Goal: Task Accomplishment & Management: Complete application form

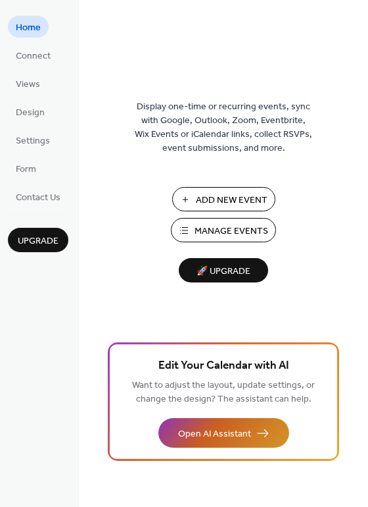
click at [189, 420] on button "Open AI Assistant" at bounding box center [224, 433] width 131 height 30
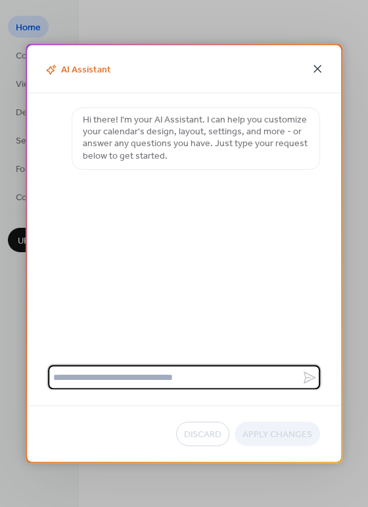
click at [318, 65] on icon at bounding box center [318, 69] width 16 height 16
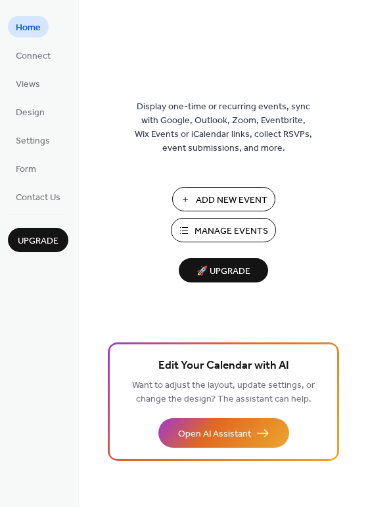
click at [197, 234] on span "Manage Events" at bounding box center [232, 231] width 74 height 14
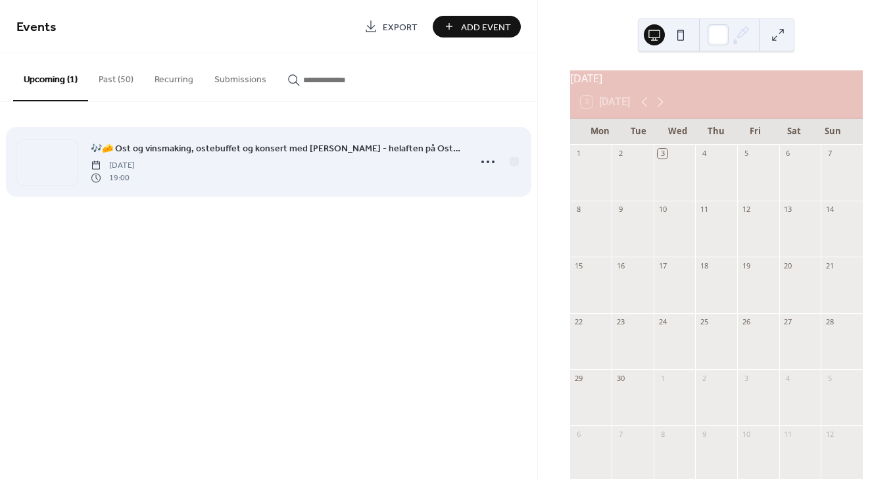
click at [308, 153] on span "🎶🧀 Ost og vinsmaking, ostebuffet og konsert med [PERSON_NAME] - helaften på Ost…" at bounding box center [276, 149] width 370 height 14
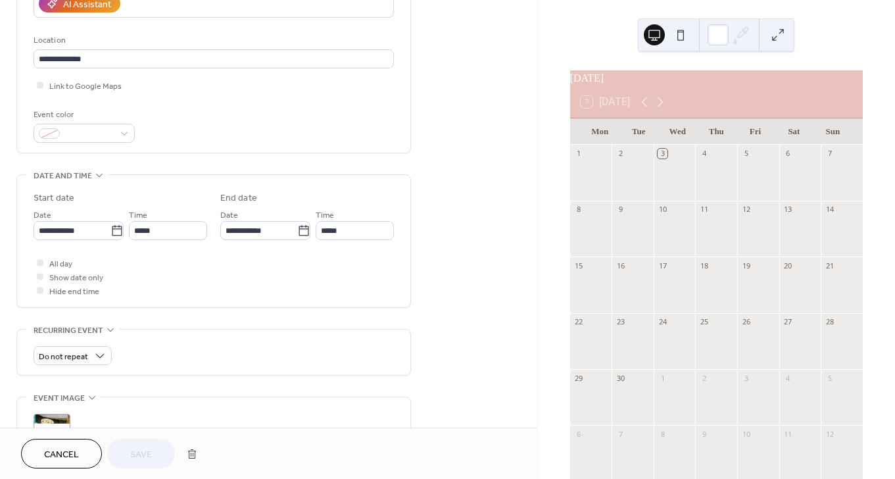
scroll to position [255, 0]
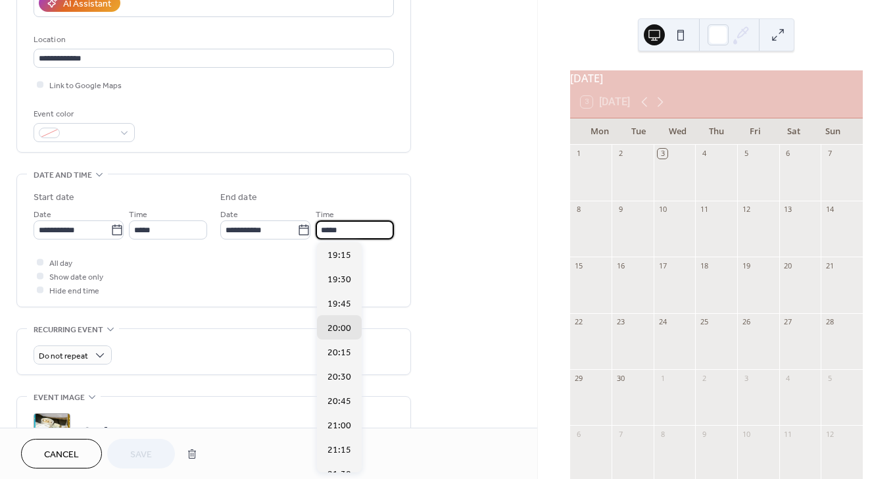
click at [333, 230] on input "*****" at bounding box center [355, 229] width 78 height 19
click at [343, 336] on span "22:00" at bounding box center [340, 333] width 24 height 14
type input "*****"
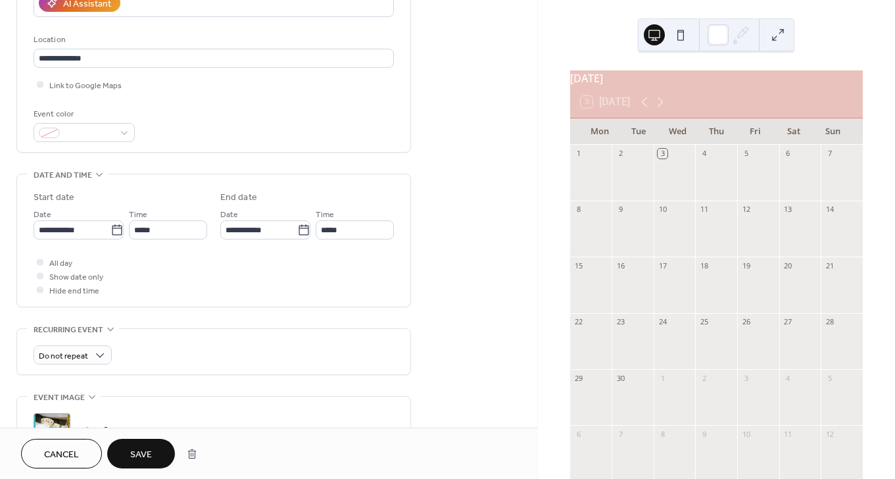
click at [153, 453] on button "Save" at bounding box center [141, 454] width 68 height 30
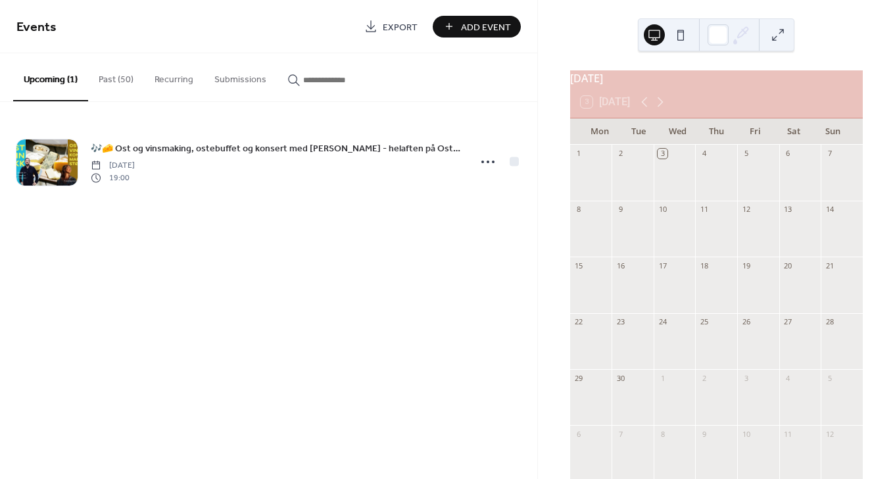
click at [468, 23] on span "Add Event" at bounding box center [486, 27] width 50 height 14
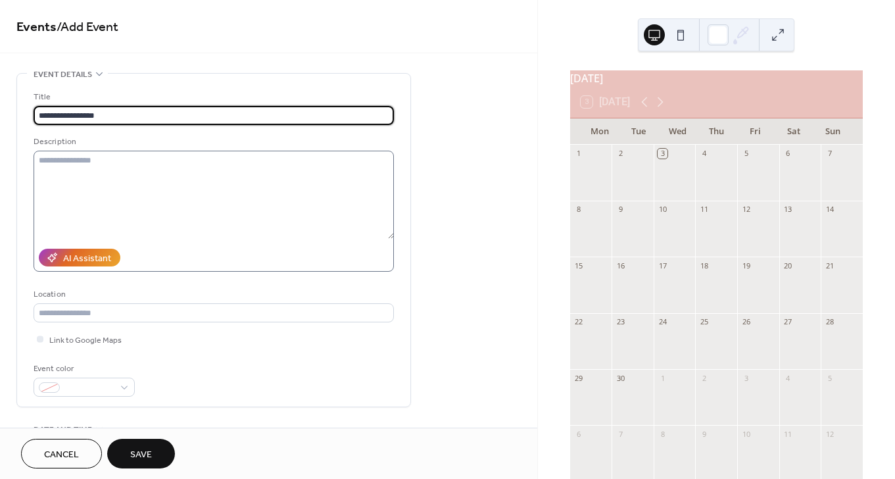
type input "**********"
click at [266, 181] on textarea at bounding box center [214, 195] width 361 height 88
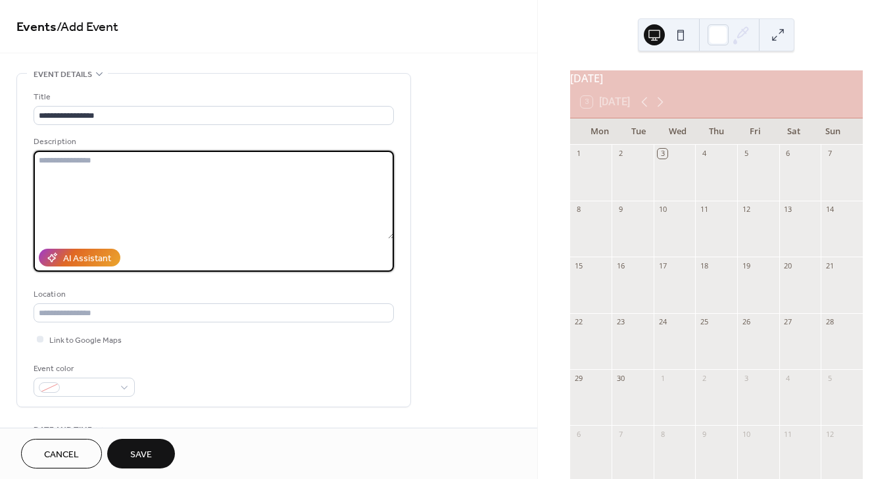
paste textarea "**********"
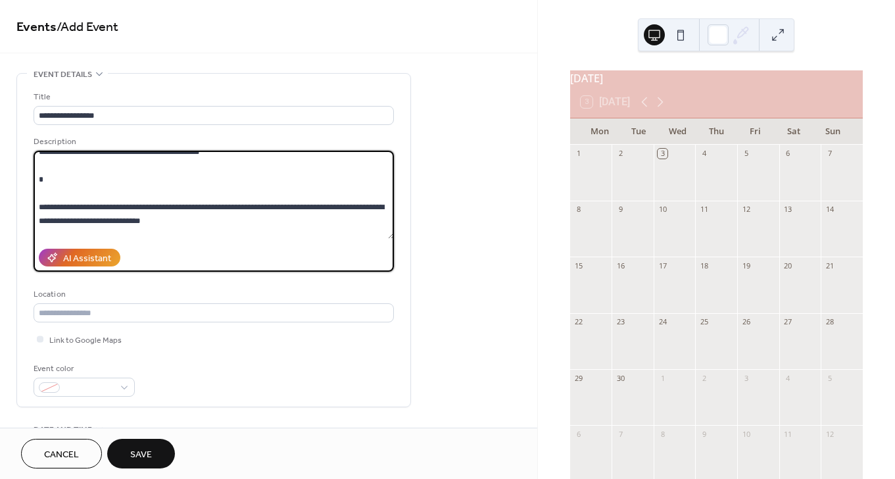
scroll to position [80, 0]
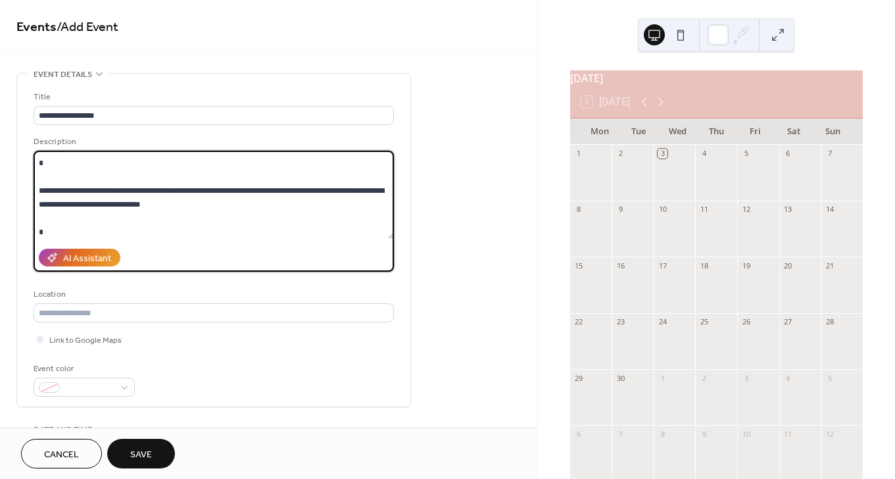
click at [129, 178] on textarea at bounding box center [214, 195] width 361 height 88
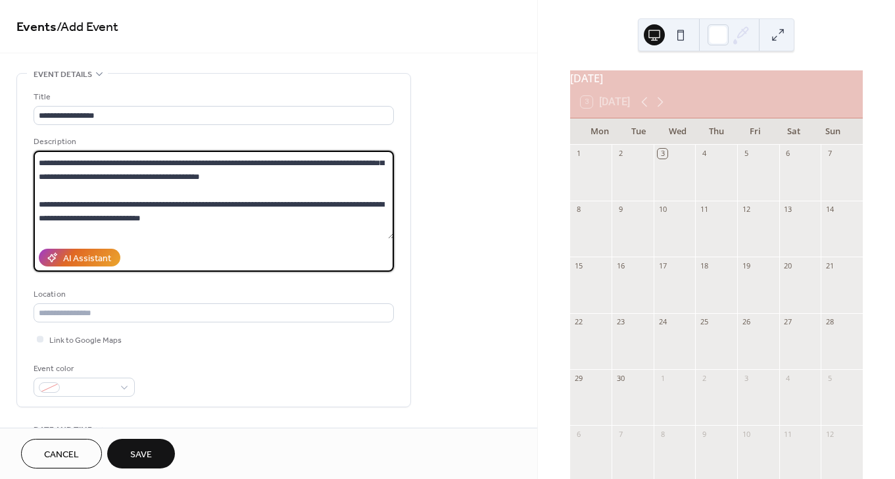
scroll to position [53, 0]
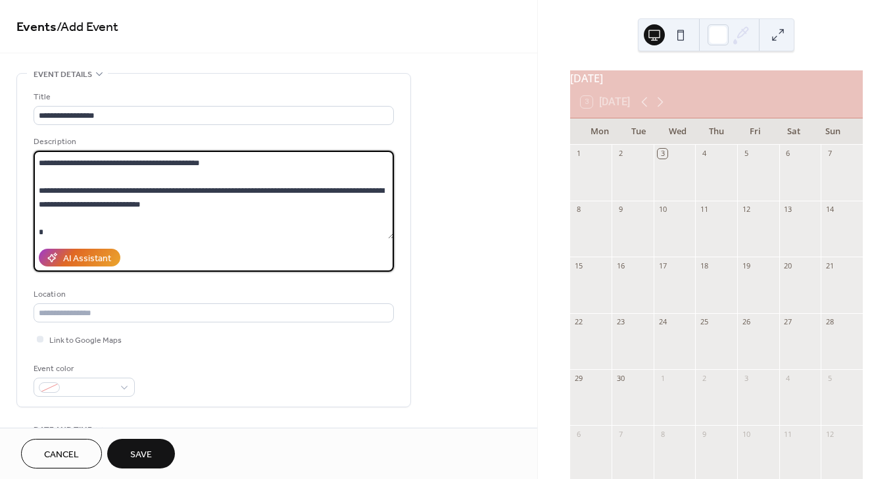
click at [104, 226] on textarea at bounding box center [214, 195] width 361 height 88
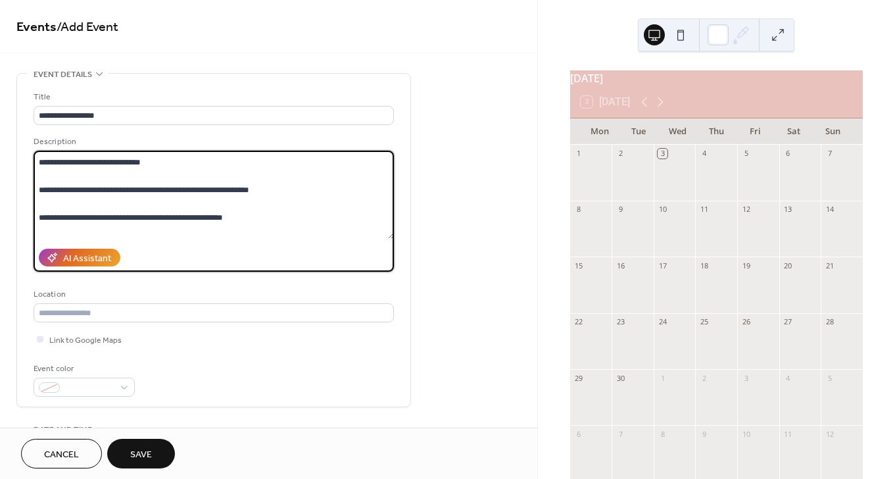
click at [80, 208] on textarea at bounding box center [214, 195] width 361 height 88
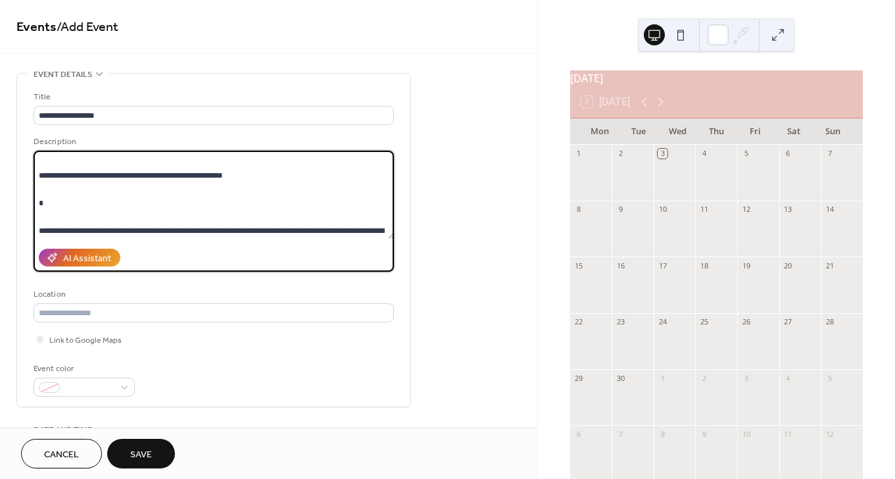
click at [76, 208] on textarea at bounding box center [214, 195] width 361 height 88
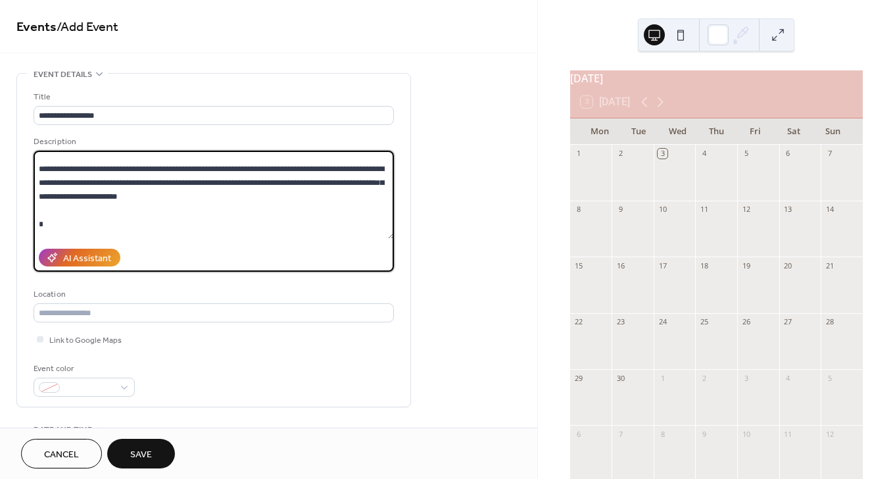
scroll to position [185, 0]
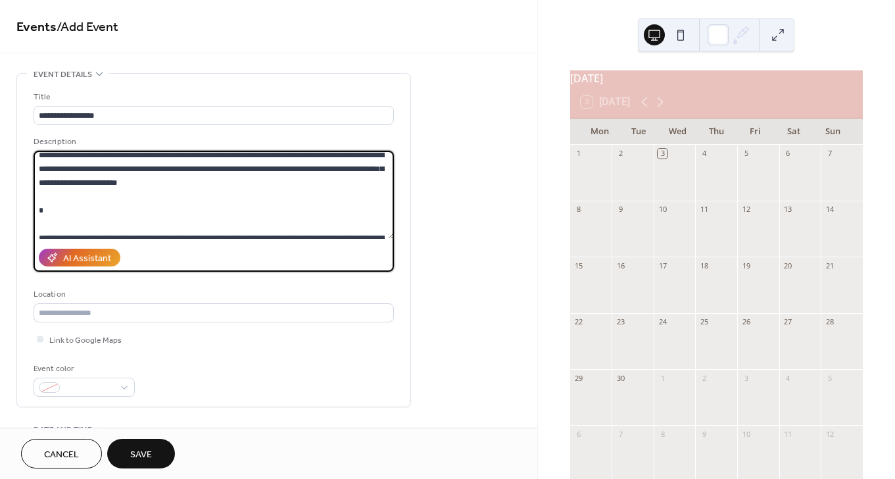
click at [76, 219] on textarea at bounding box center [214, 195] width 361 height 88
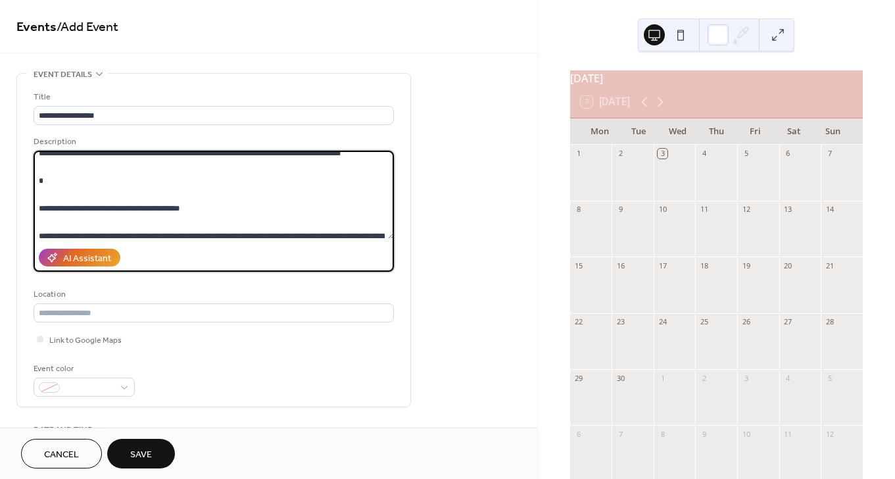
scroll to position [277, 0]
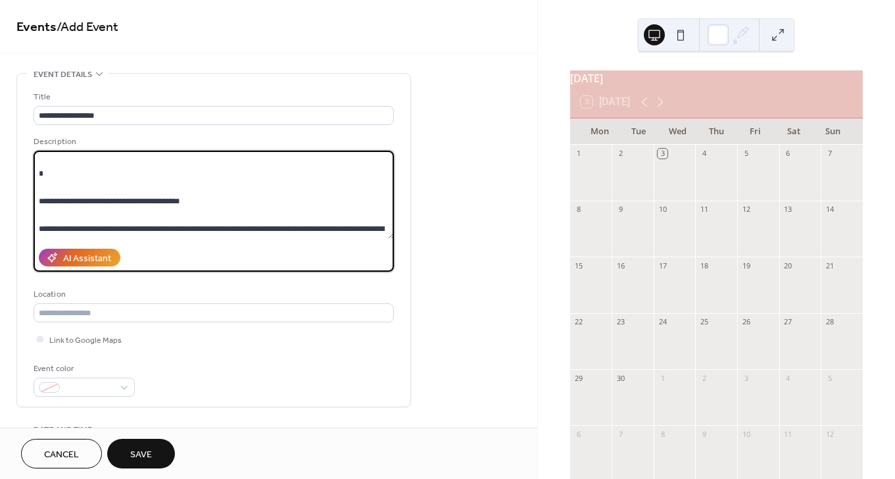
click at [87, 193] on textarea at bounding box center [214, 195] width 361 height 88
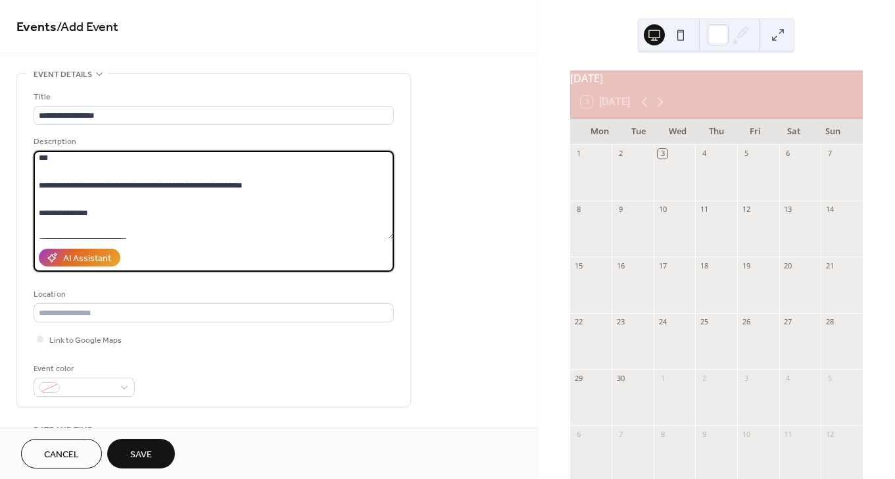
scroll to position [353, 0]
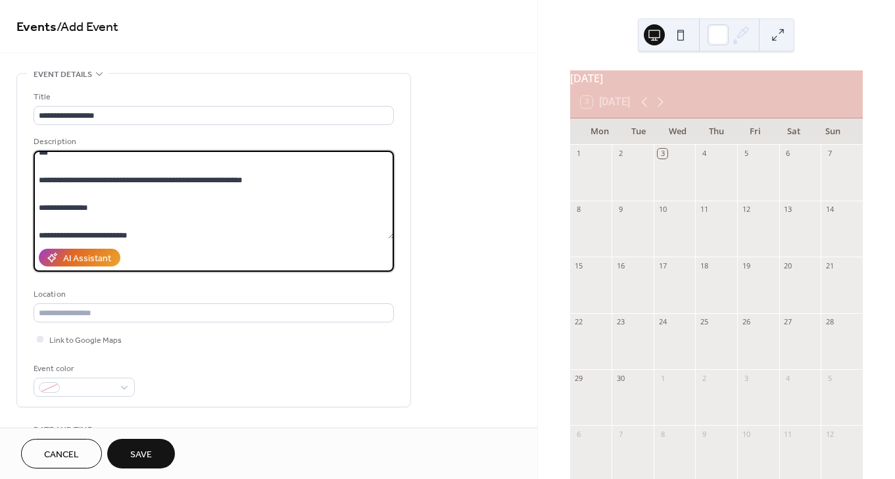
click at [71, 211] on textarea at bounding box center [214, 195] width 361 height 88
click at [63, 223] on textarea at bounding box center [214, 195] width 361 height 88
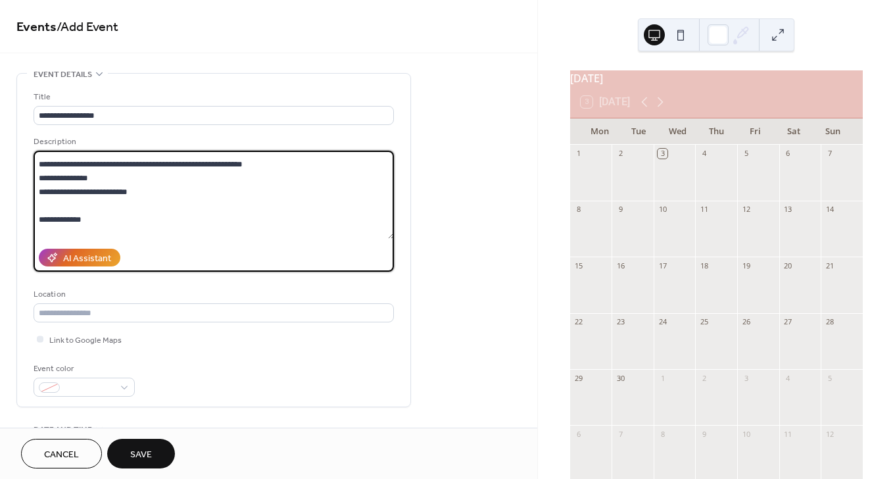
scroll to position [374, 0]
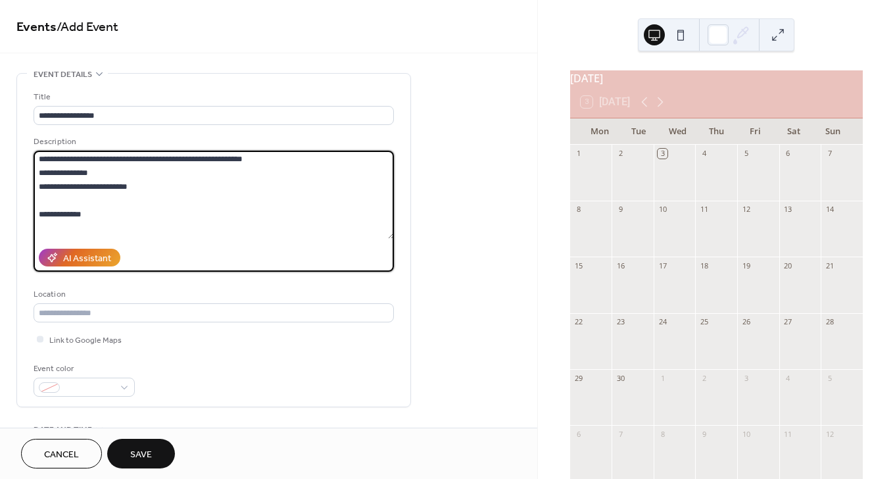
click at [63, 214] on textarea at bounding box center [214, 195] width 361 height 88
click at [58, 222] on textarea at bounding box center [214, 195] width 361 height 88
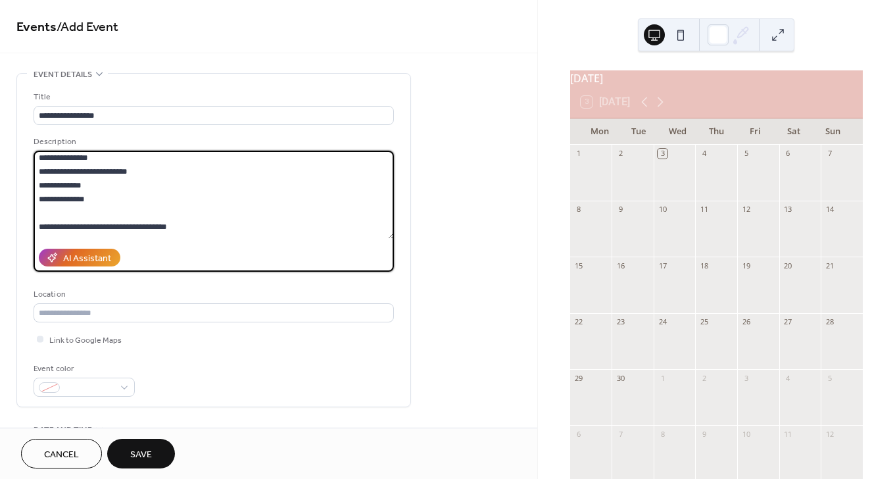
scroll to position [378, 0]
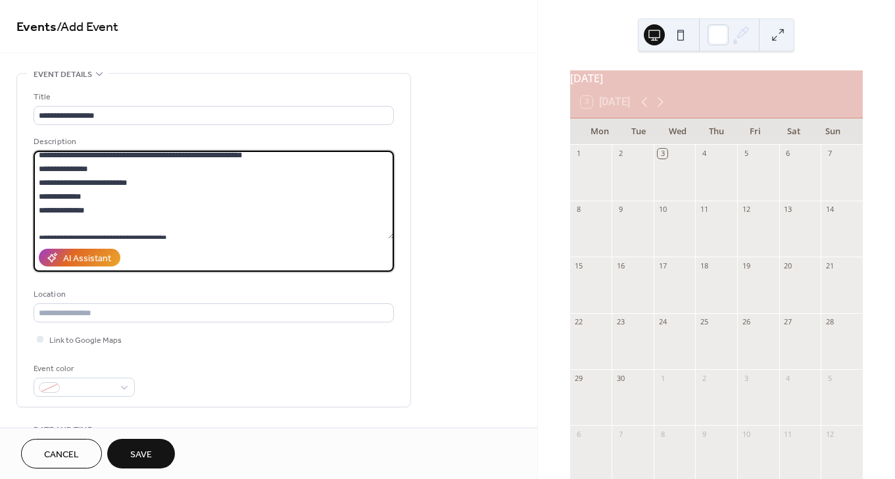
click at [101, 182] on textarea at bounding box center [214, 195] width 361 height 88
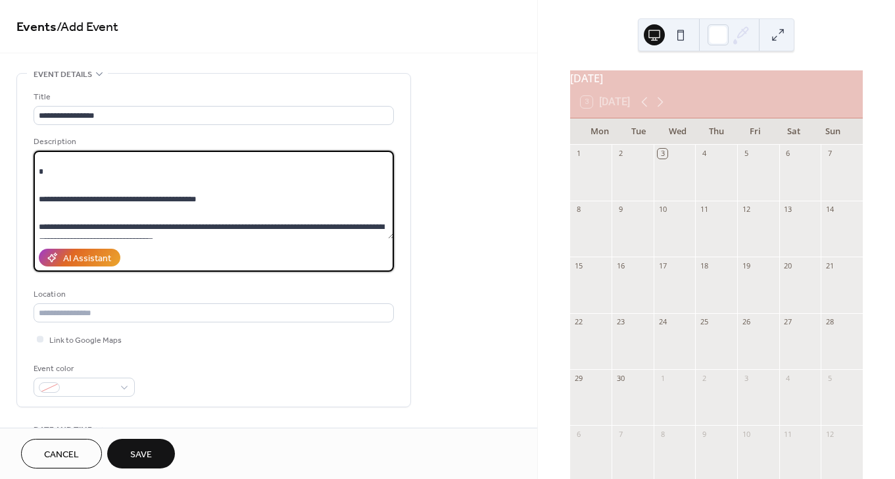
scroll to position [402, 0]
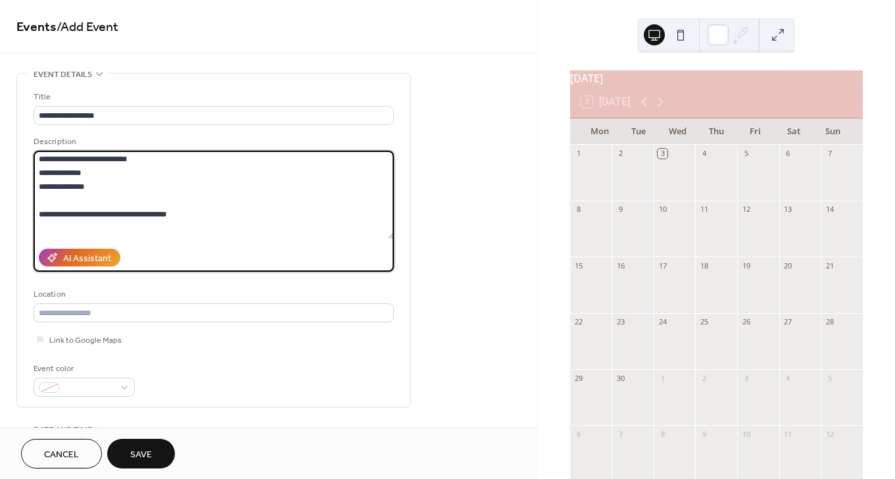
click at [165, 215] on textarea at bounding box center [214, 195] width 361 height 88
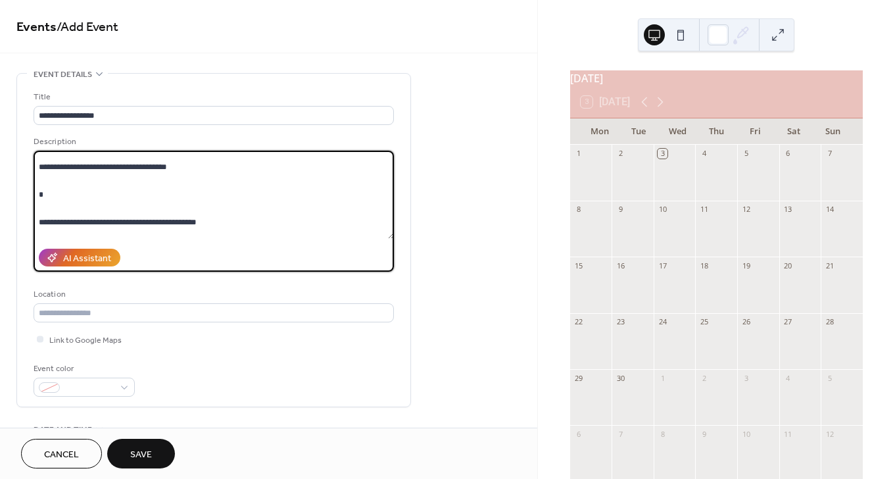
scroll to position [465, 0]
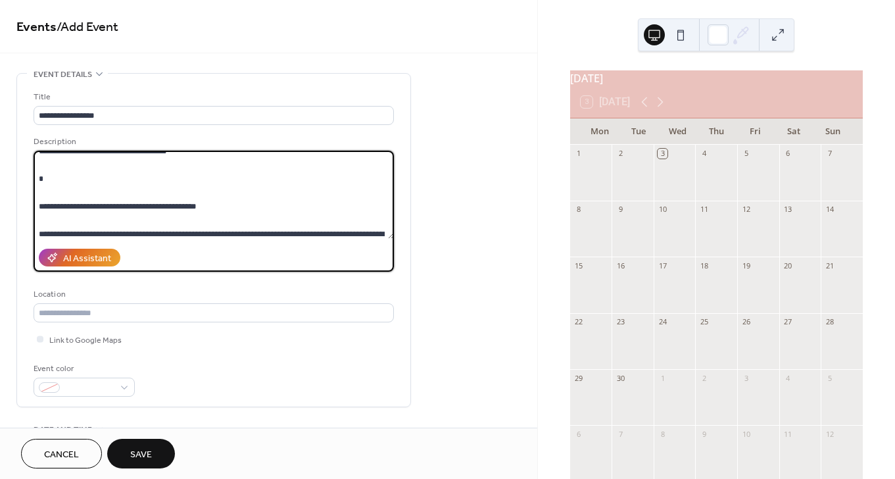
click at [136, 207] on textarea at bounding box center [214, 195] width 361 height 88
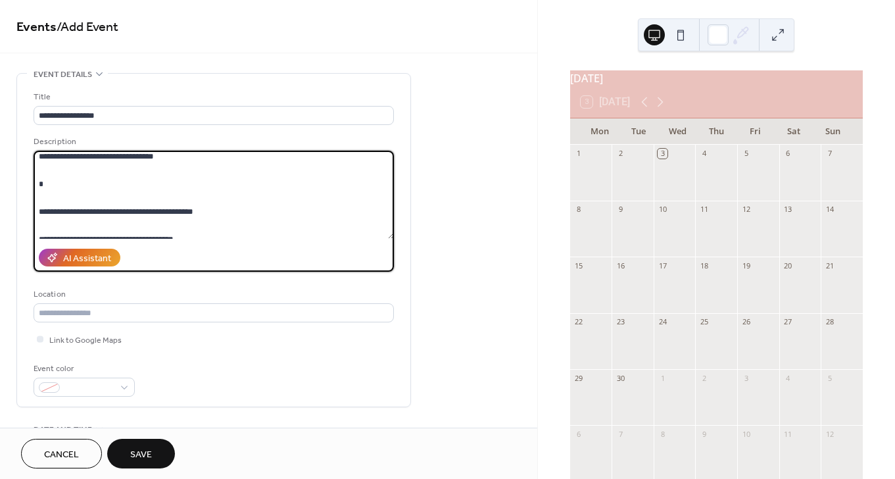
scroll to position [539, 0]
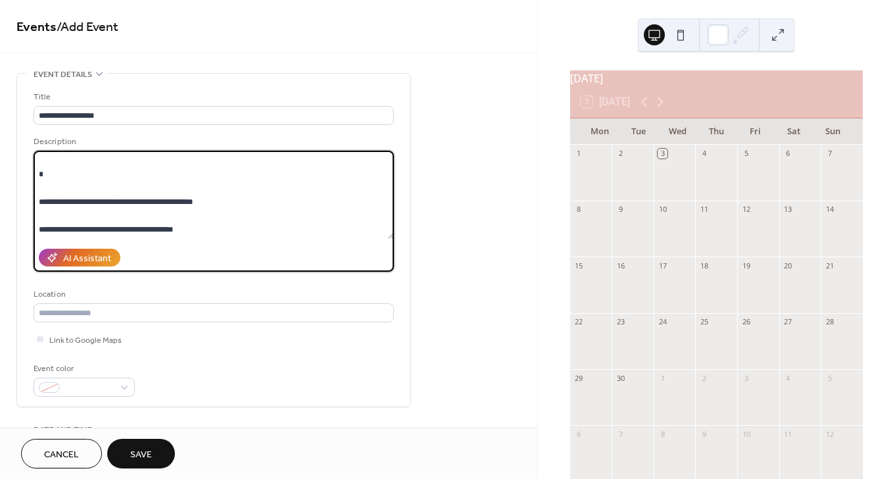
click at [112, 200] on textarea at bounding box center [214, 195] width 361 height 88
click at [99, 203] on textarea at bounding box center [214, 195] width 361 height 88
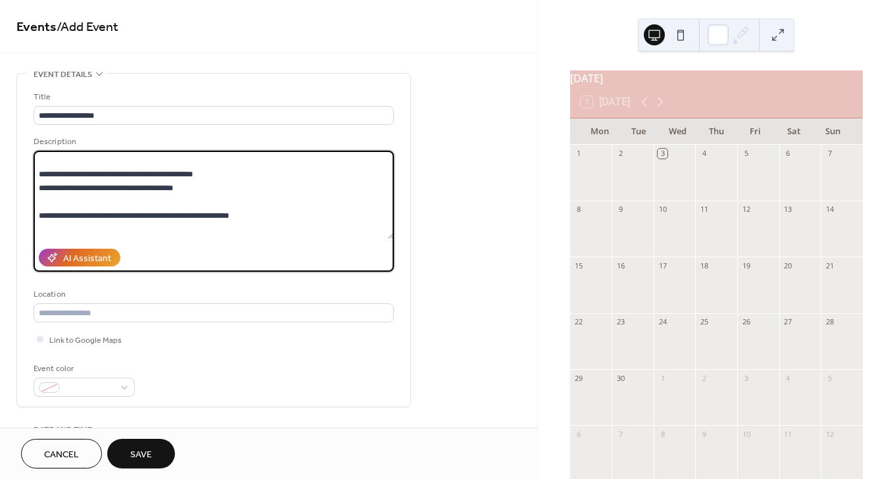
click at [88, 213] on textarea at bounding box center [214, 195] width 361 height 88
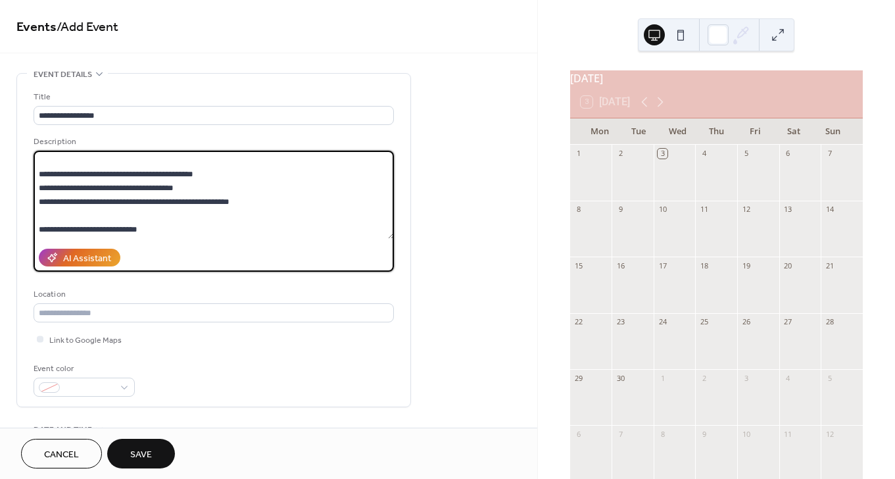
click at [67, 229] on textarea at bounding box center [214, 195] width 361 height 88
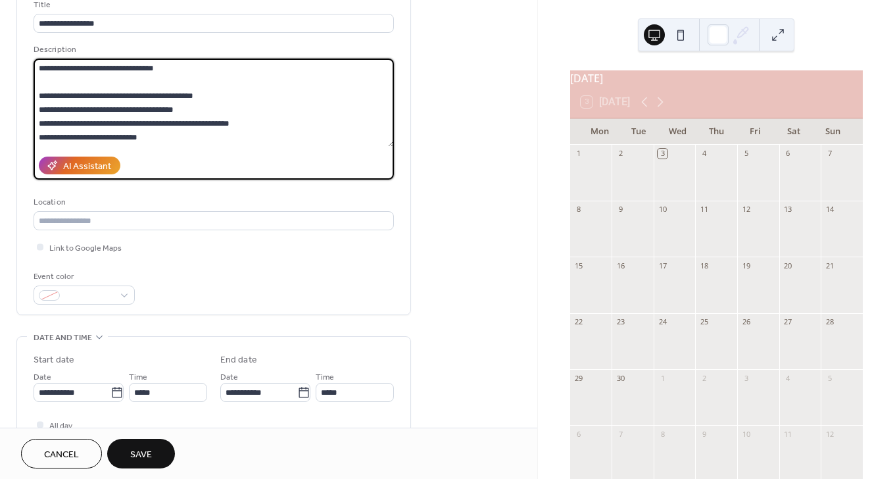
scroll to position [96, 0]
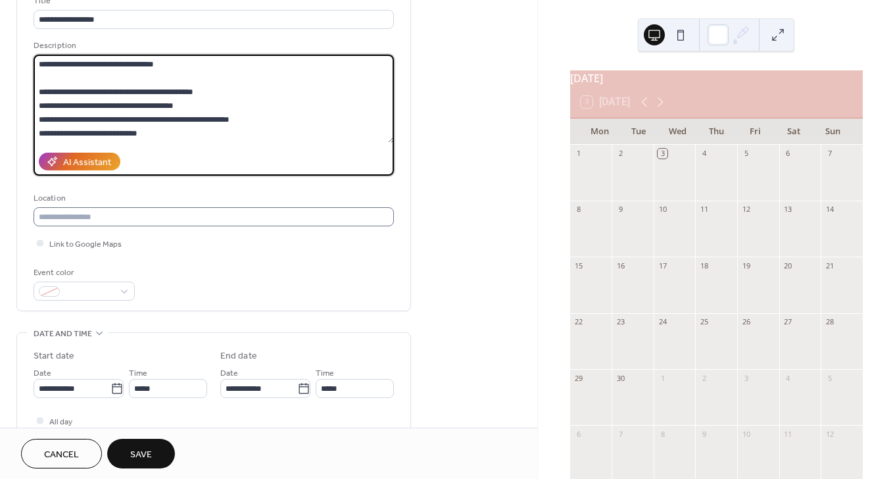
type textarea "**********"
click at [152, 217] on input "text" at bounding box center [214, 216] width 361 height 19
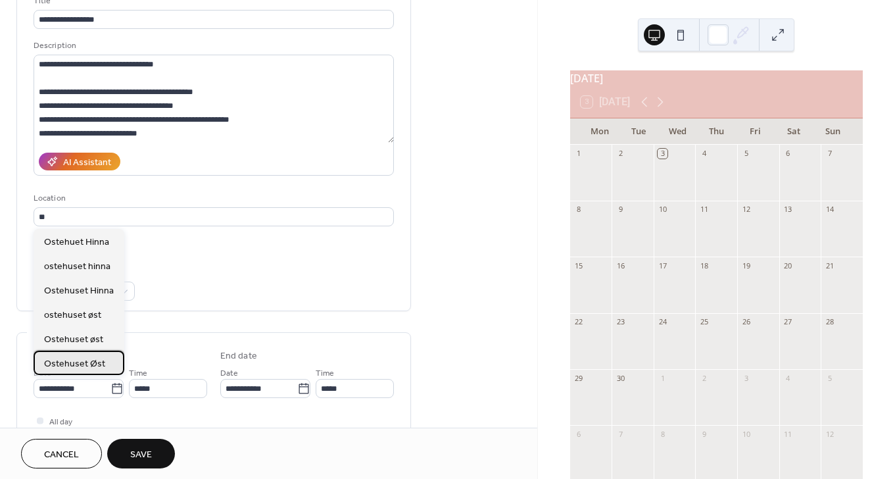
click at [100, 366] on span "Ostehuset Øst" at bounding box center [74, 364] width 61 height 14
type input "**********"
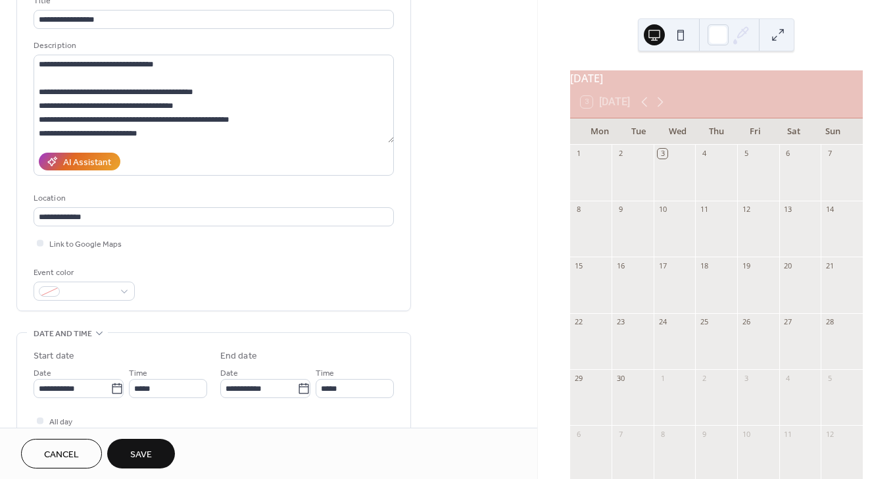
click at [164, 262] on div "**********" at bounding box center [214, 147] width 361 height 307
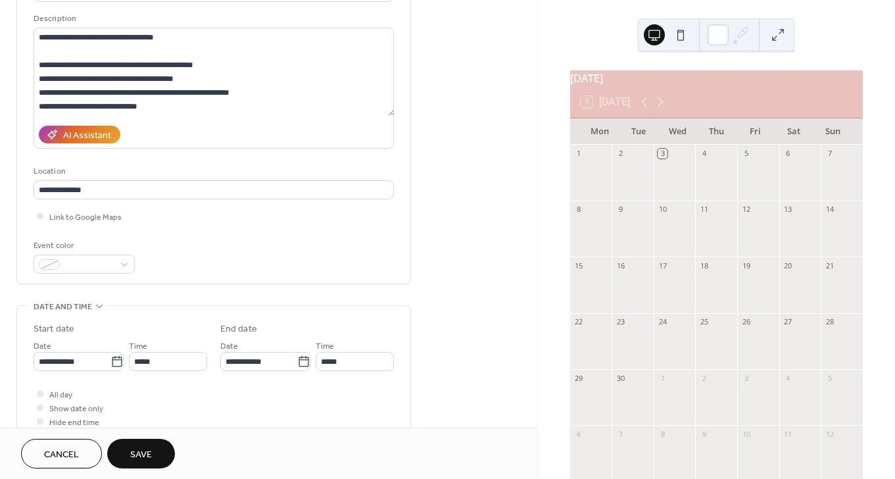
scroll to position [134, 0]
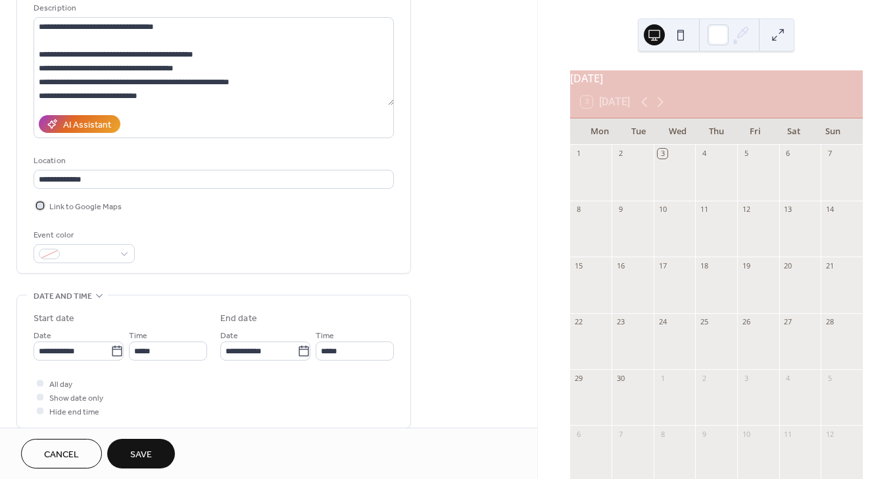
click at [93, 211] on span "Link to Google Maps" at bounding box center [85, 207] width 72 height 14
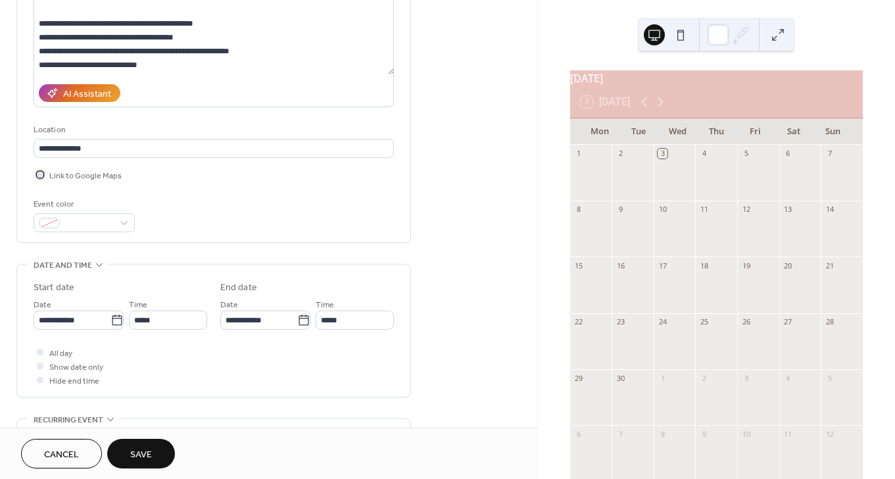
scroll to position [170, 0]
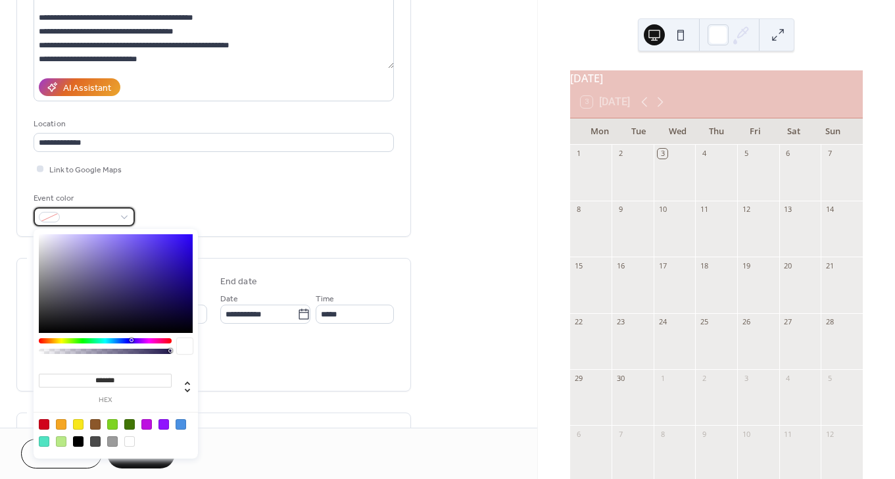
click at [93, 211] on span at bounding box center [89, 218] width 49 height 14
click at [183, 420] on div at bounding box center [181, 424] width 11 height 11
type input "*******"
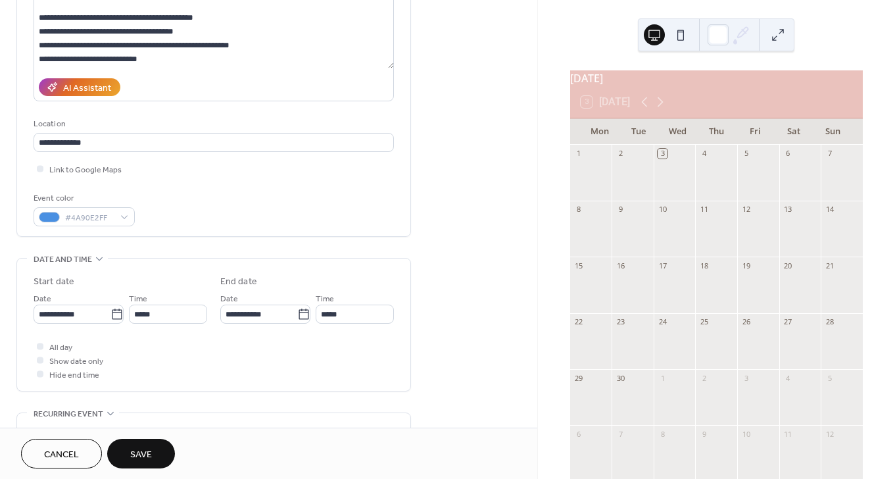
click at [236, 203] on div "Event color #4A90E2FF" at bounding box center [214, 208] width 361 height 35
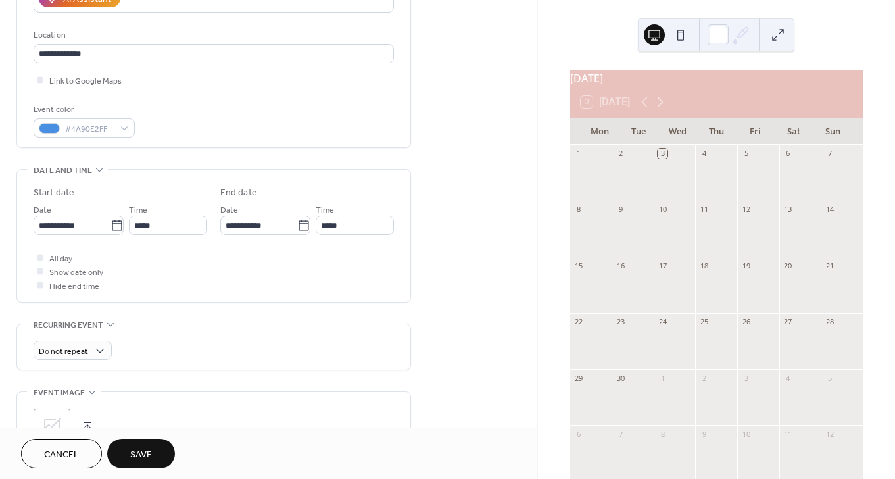
scroll to position [268, 0]
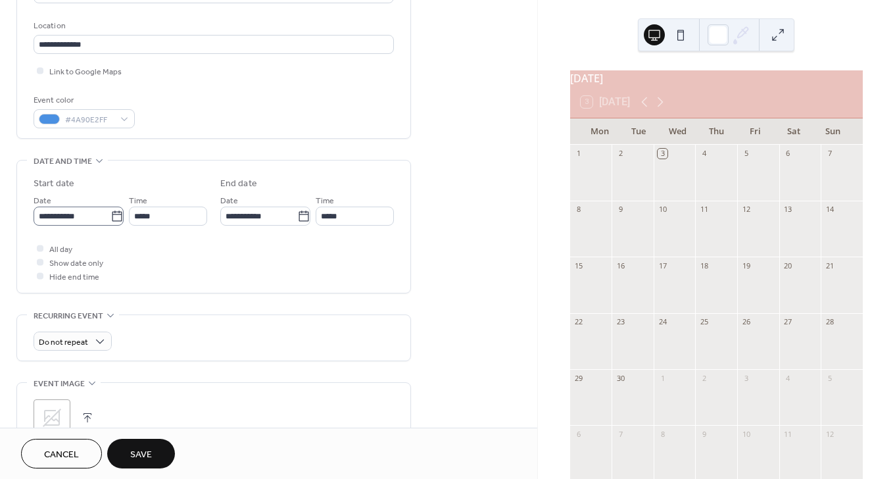
click at [113, 216] on icon at bounding box center [117, 216] width 13 height 13
click at [111, 216] on input "**********" at bounding box center [72, 216] width 77 height 19
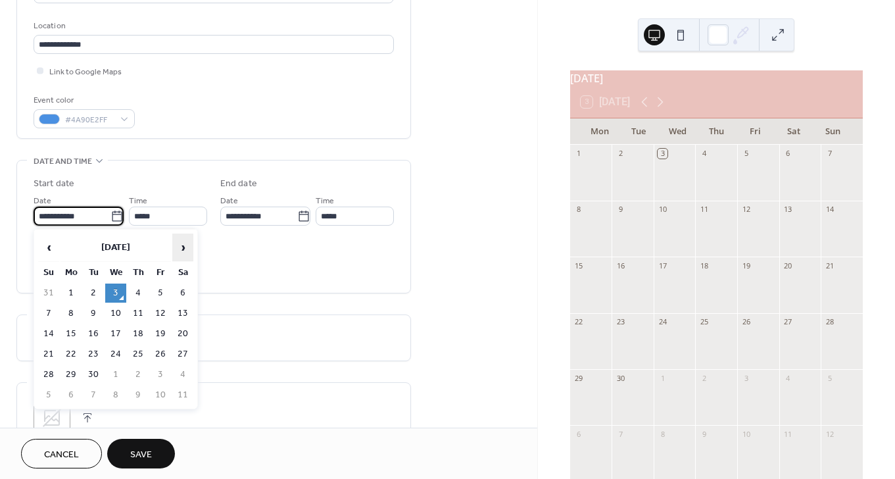
click at [189, 241] on span "›" at bounding box center [183, 247] width 20 height 26
click at [140, 288] on td "2" at bounding box center [138, 293] width 21 height 19
type input "**********"
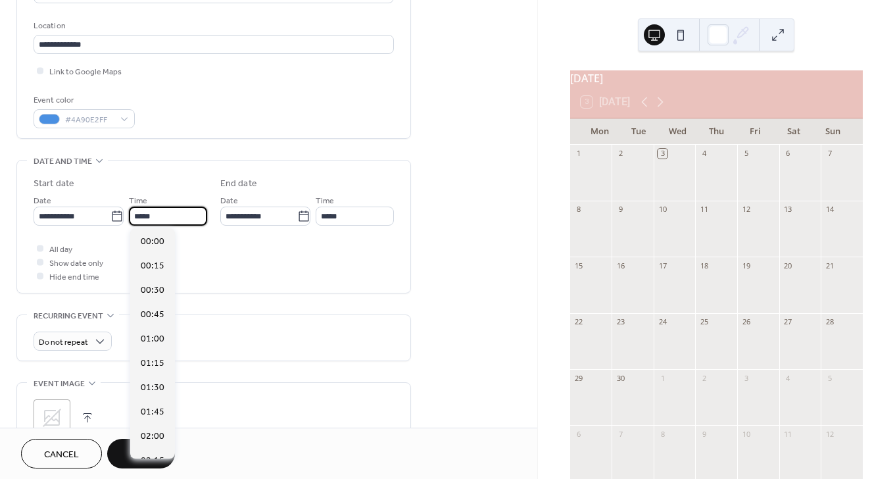
click at [155, 217] on input "*****" at bounding box center [168, 216] width 78 height 19
click at [146, 401] on span "19:00" at bounding box center [153, 402] width 24 height 14
type input "*****"
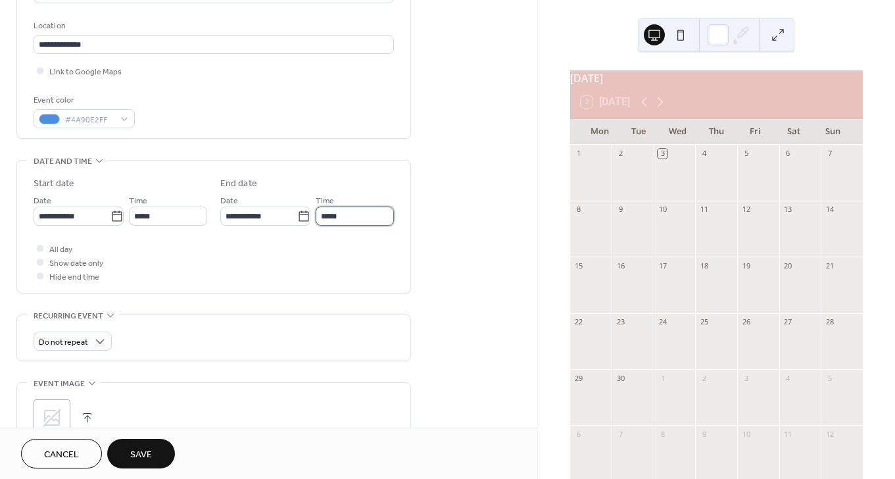
click at [349, 214] on input "*****" at bounding box center [355, 216] width 78 height 19
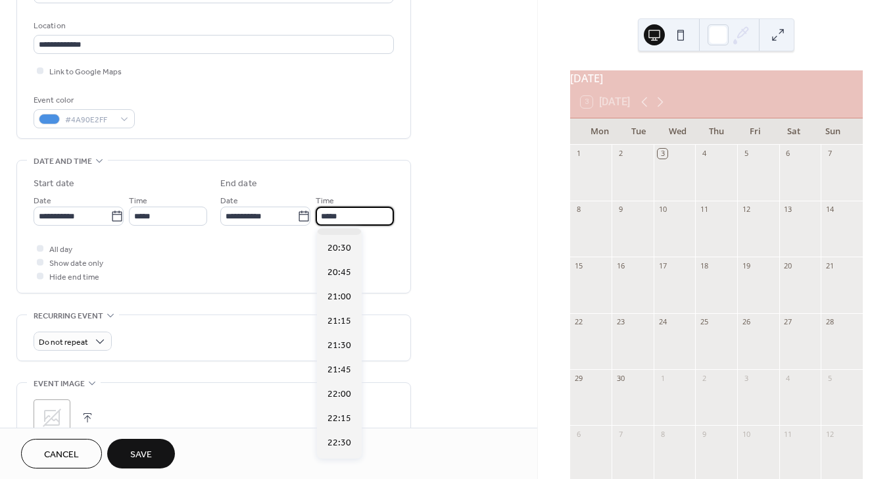
scroll to position [140, 0]
click at [336, 367] on span "22:00" at bounding box center [340, 370] width 24 height 14
type input "*****"
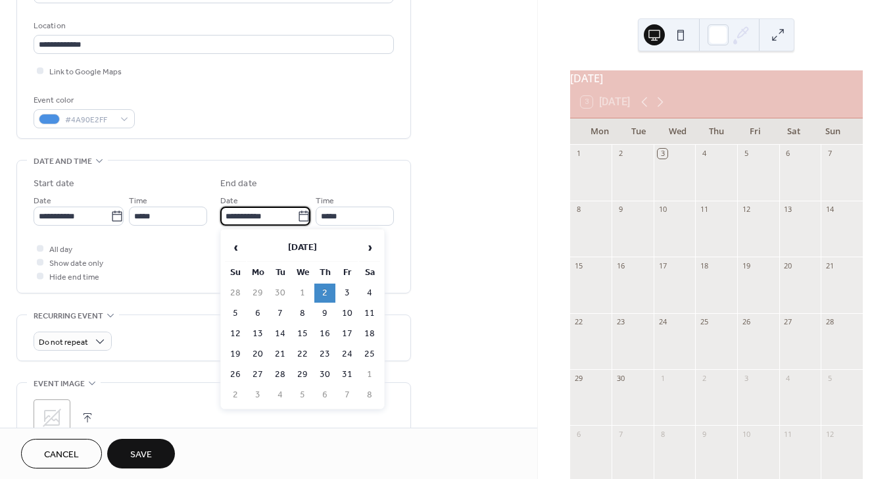
click at [255, 217] on input "**********" at bounding box center [258, 216] width 77 height 19
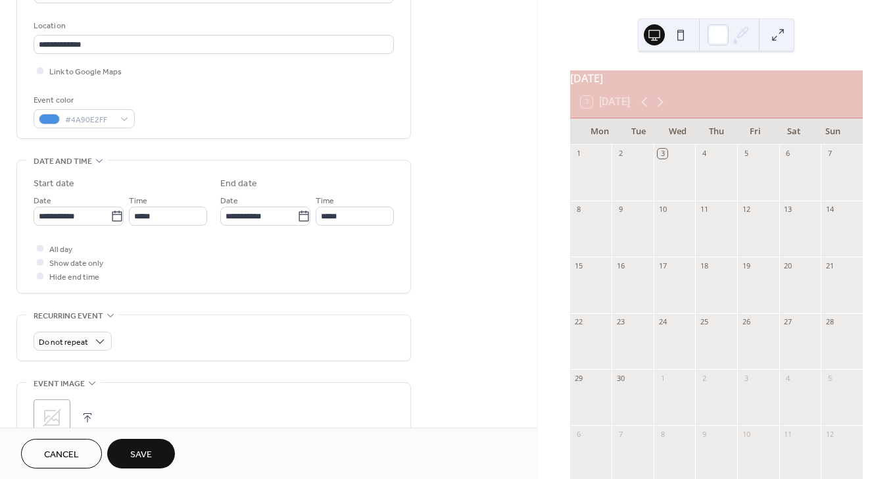
click at [200, 252] on div "All day Show date only Hide end time" at bounding box center [214, 261] width 361 height 41
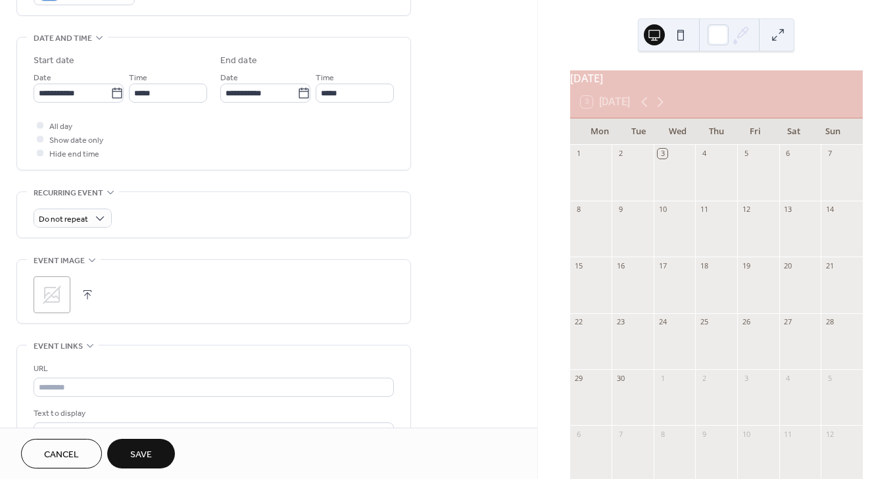
scroll to position [392, 0]
click at [60, 218] on span "Do not repeat" at bounding box center [63, 218] width 49 height 15
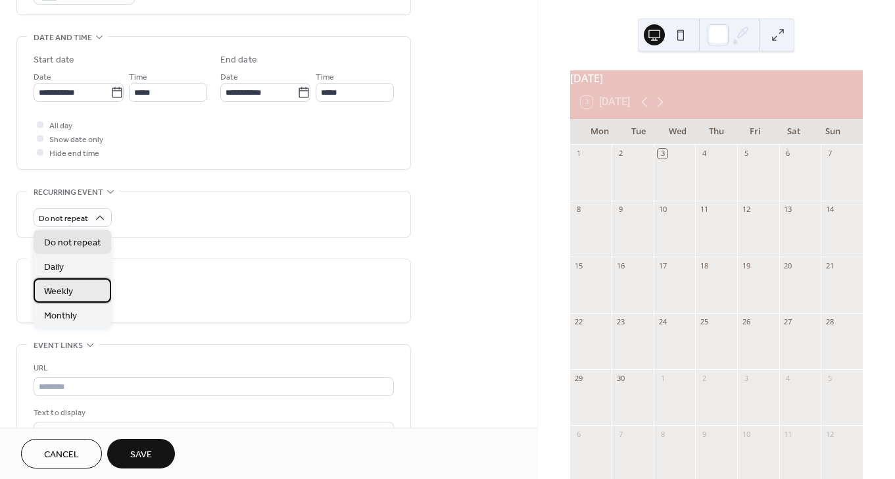
click at [57, 293] on span "Weekly" at bounding box center [58, 292] width 29 height 14
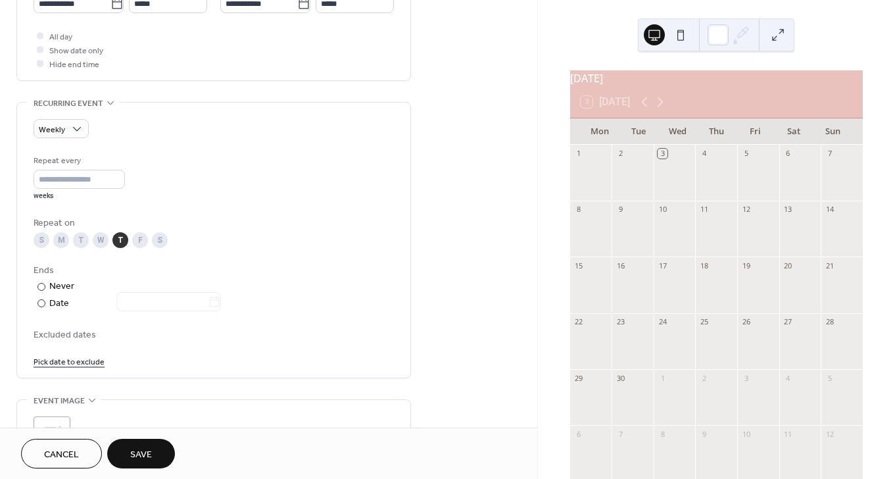
scroll to position [484, 0]
click at [136, 306] on div at bounding box center [161, 299] width 120 height 17
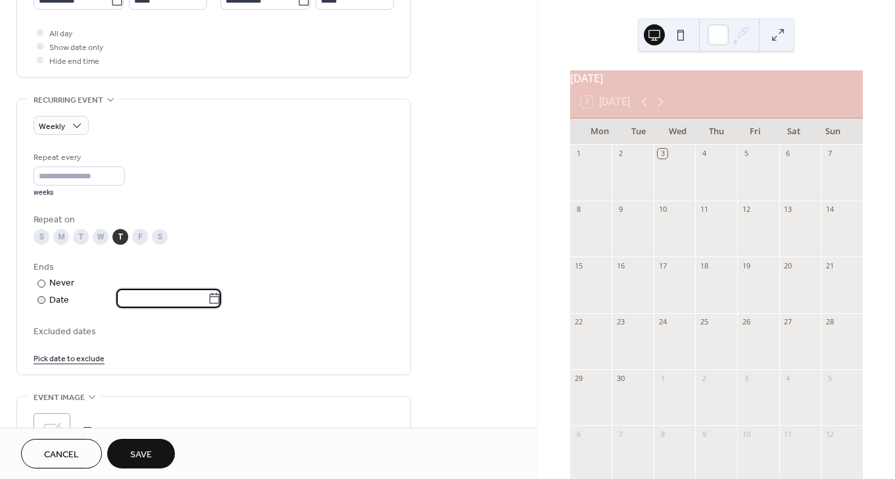
click at [136, 306] on input "text" at bounding box center [161, 298] width 91 height 19
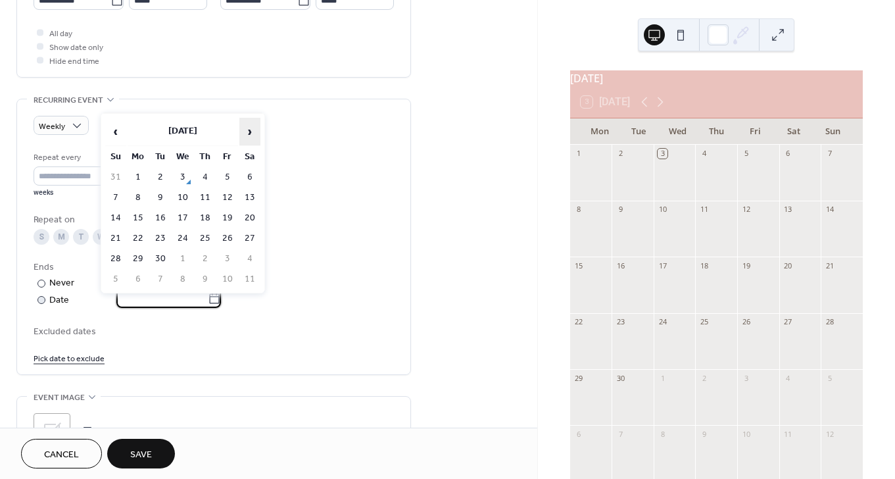
click at [251, 130] on span "›" at bounding box center [250, 131] width 20 height 26
click at [251, 137] on span "›" at bounding box center [250, 131] width 20 height 26
click at [206, 254] on td "27" at bounding box center [205, 258] width 21 height 19
type input "**********"
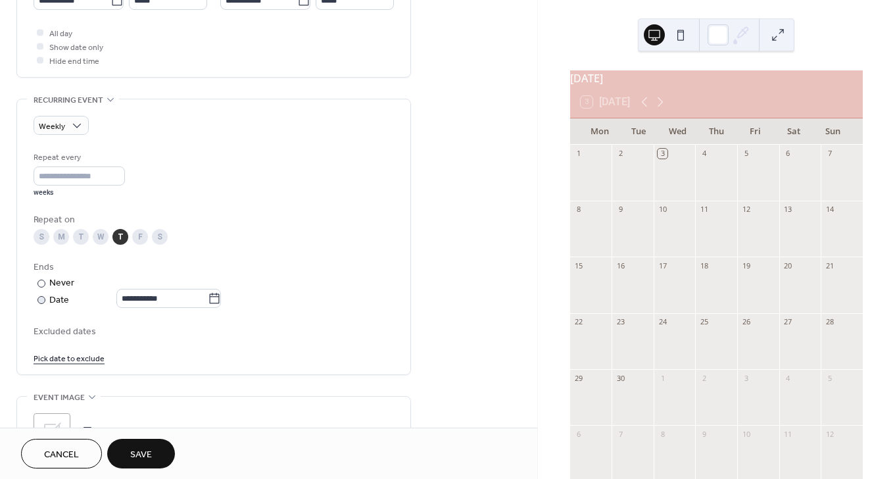
click at [305, 257] on div "**********" at bounding box center [214, 258] width 361 height 214
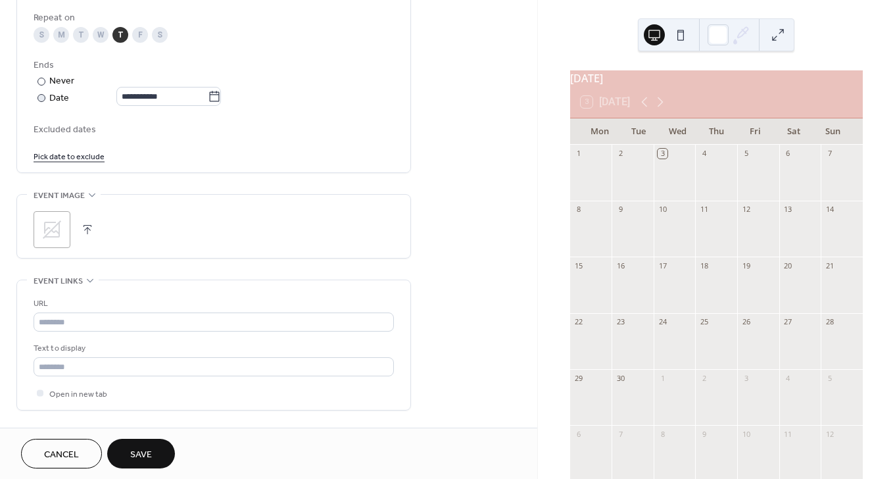
scroll to position [692, 0]
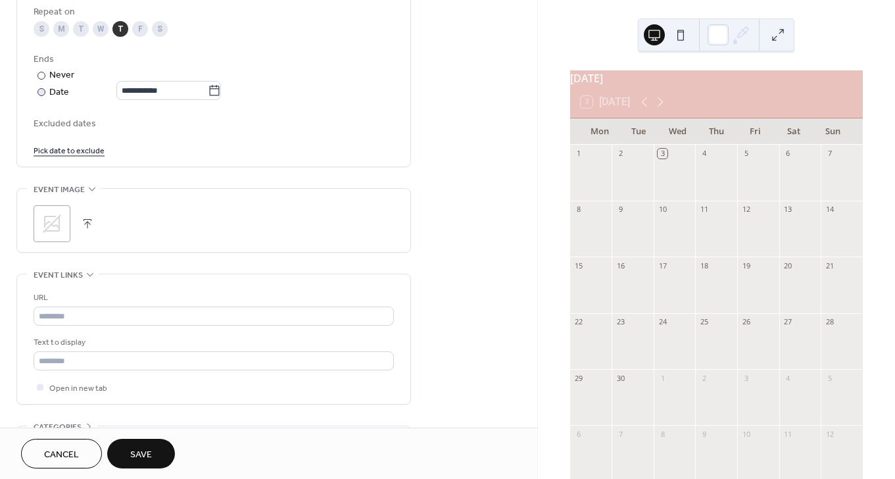
click at [53, 228] on icon at bounding box center [51, 223] width 21 height 21
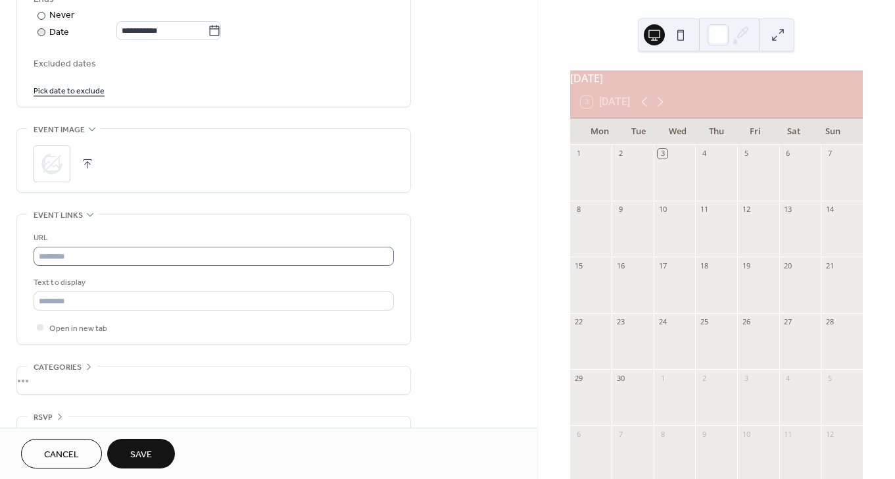
scroll to position [783, 0]
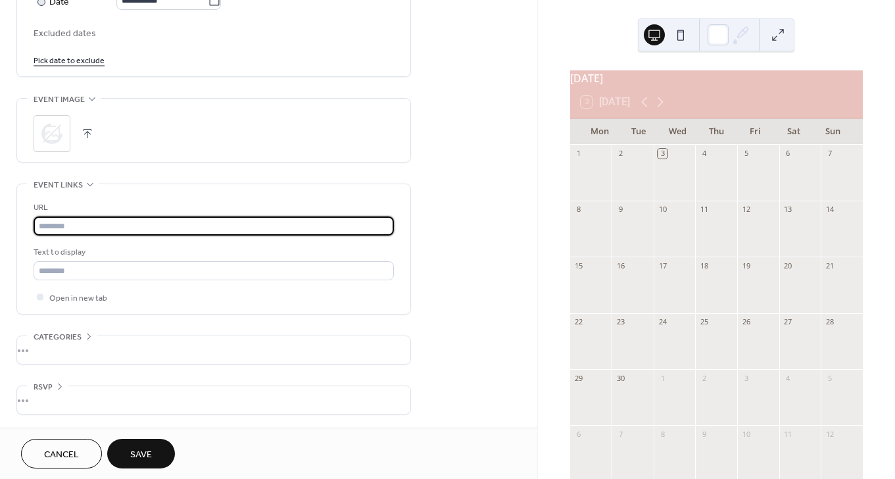
click at [189, 229] on input "text" at bounding box center [214, 225] width 361 height 19
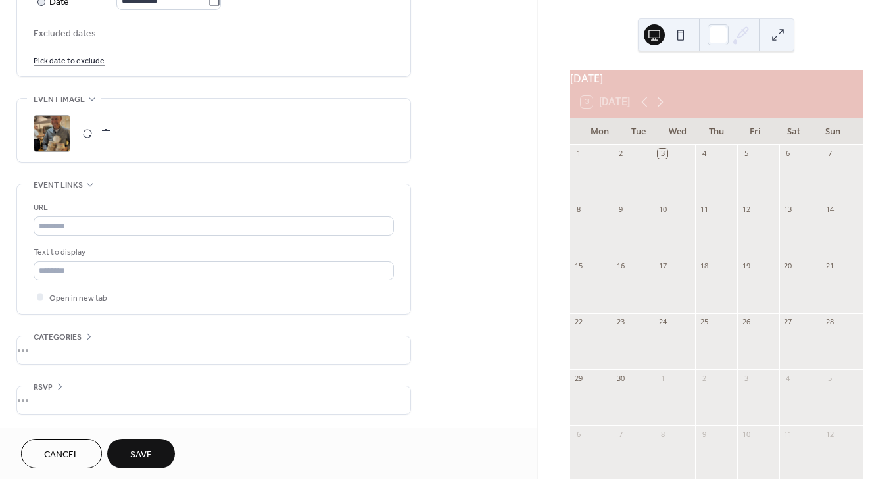
click at [42, 397] on div "•••" at bounding box center [213, 400] width 393 height 28
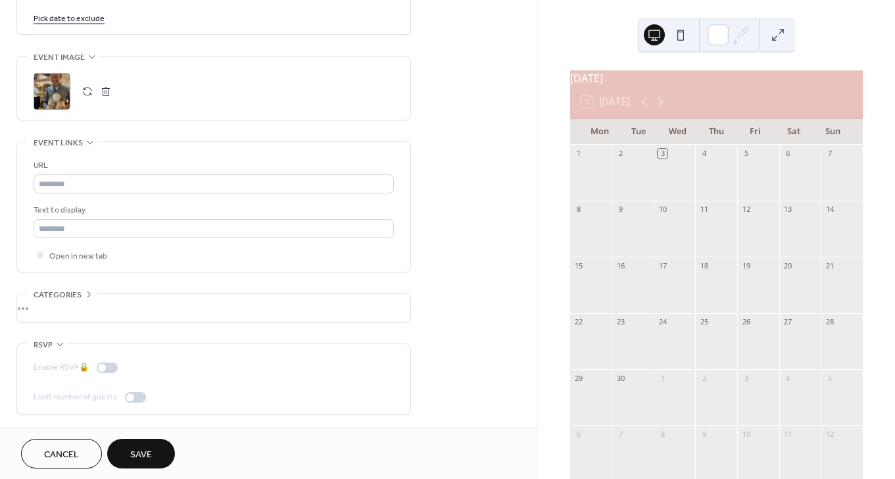
click at [42, 306] on div "•••" at bounding box center [213, 308] width 393 height 28
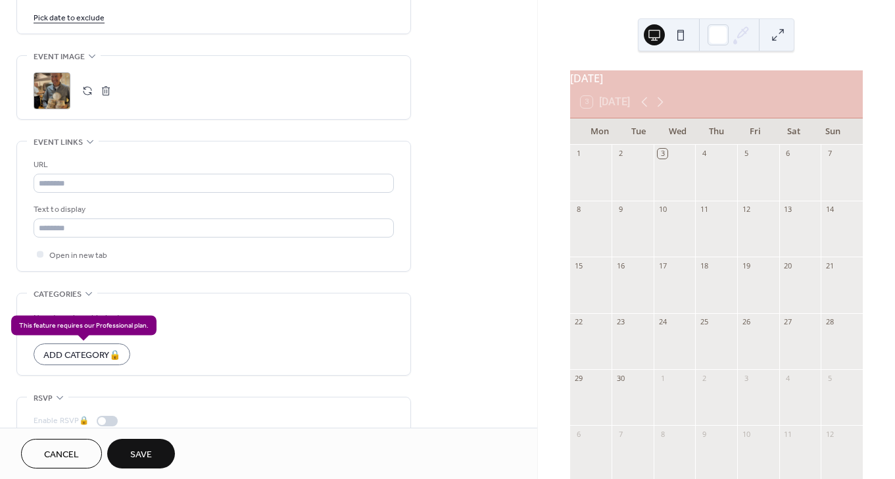
click at [93, 354] on div "Add Category 🔒" at bounding box center [82, 354] width 97 height 22
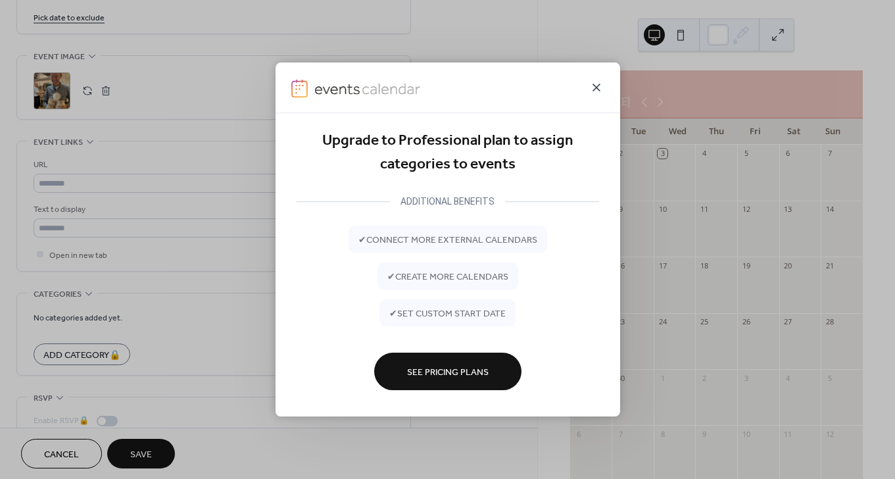
click at [600, 84] on icon at bounding box center [597, 88] width 16 height 16
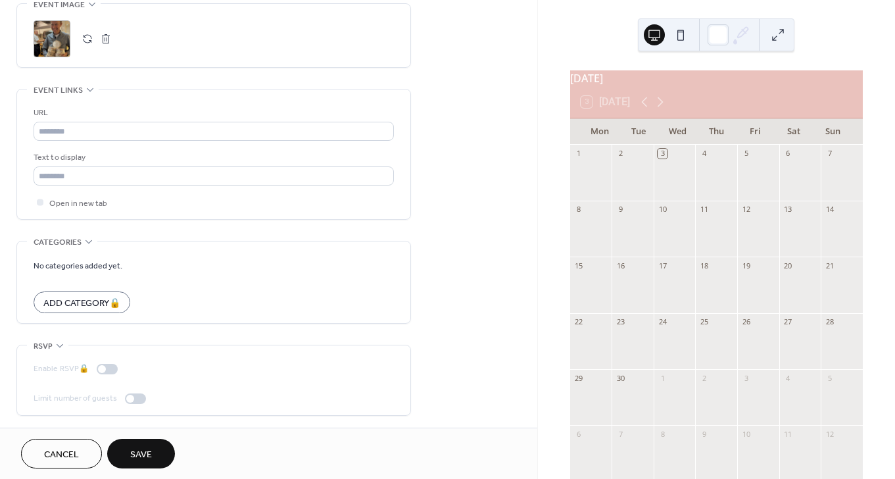
scroll to position [879, 0]
click at [144, 456] on span "Save" at bounding box center [141, 455] width 22 height 14
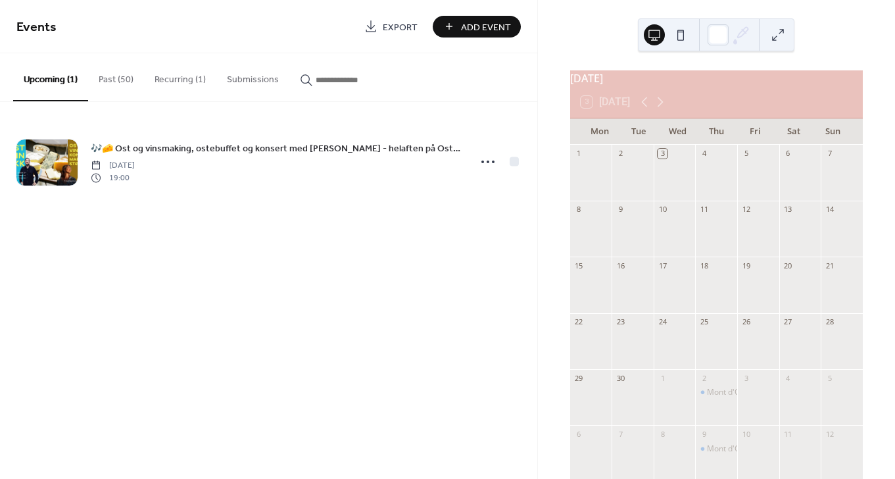
click at [484, 25] on span "Add Event" at bounding box center [486, 27] width 50 height 14
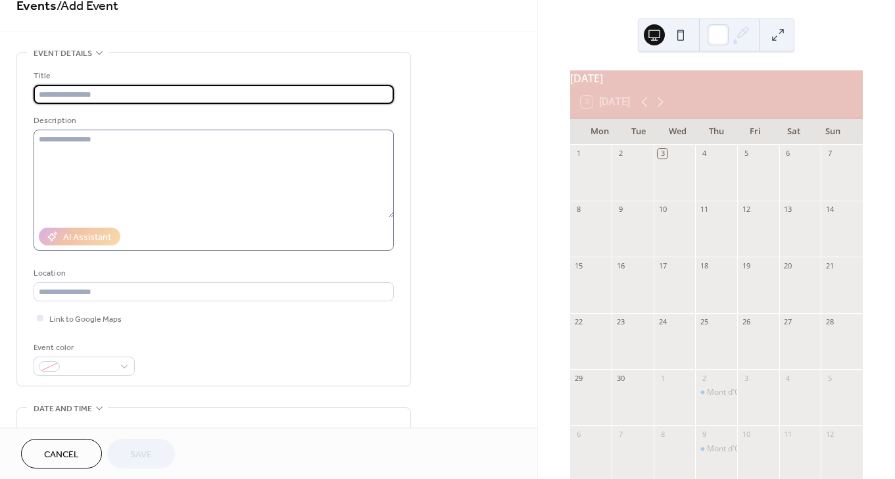
scroll to position [24, 0]
